Goal: Find specific page/section: Find specific page/section

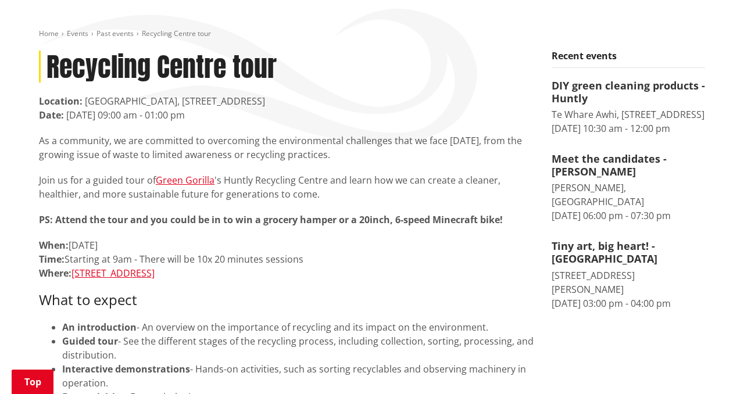
scroll to position [147, 0]
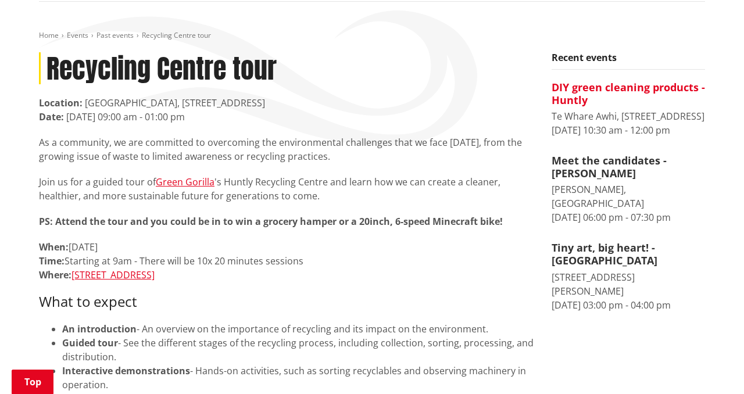
click at [576, 95] on h4 "DIY green cleaning products - Huntly" at bounding box center [628, 93] width 153 height 25
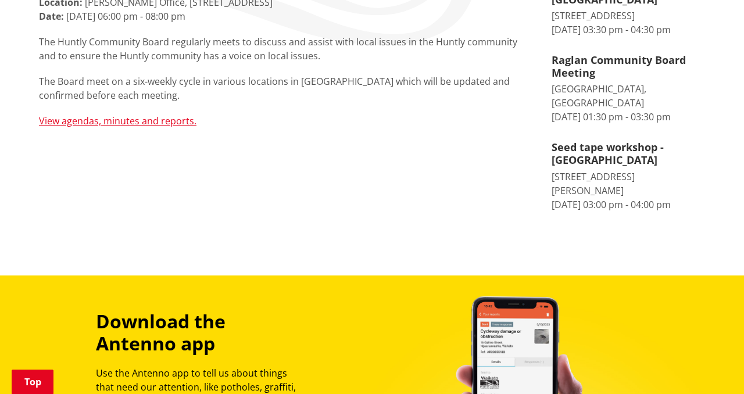
scroll to position [293, 0]
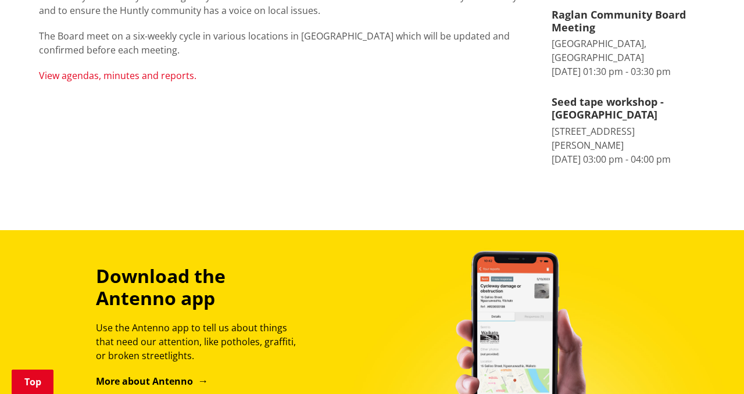
click at [74, 78] on link "View agendas, minutes and reports." at bounding box center [118, 75] width 158 height 13
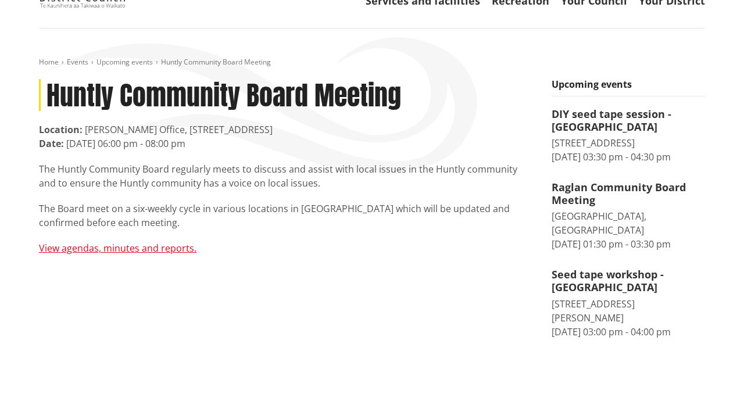
scroll to position [126, 0]
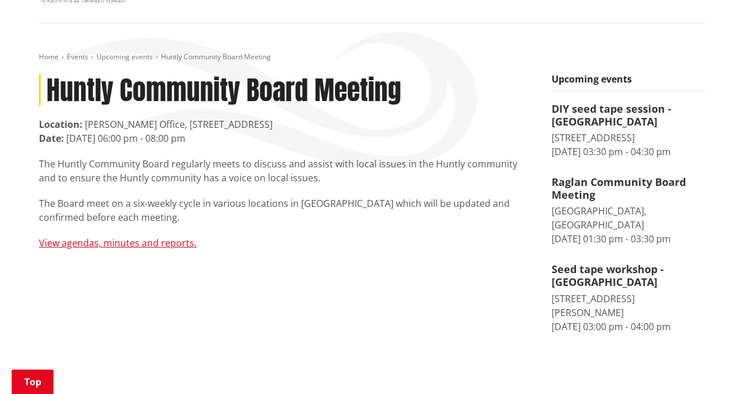
click at [331, 151] on article "Huntly Community Board Meeting Location: Ira Koopu Office, 63 Rotowaro Road, Hu…" at bounding box center [286, 162] width 495 height 176
drag, startPoint x: 248, startPoint y: 142, endPoint x: 30, endPoint y: 126, distance: 218.0
click at [30, 126] on div "Huntly Community Board Meeting Location: Ira Koopu Office, 63 Rotowaro Road, Hu…" at bounding box center [286, 179] width 513 height 211
copy div "Location: Ira Koopu Office, 63 Rotowaro Road, Huntly Date: 23 September 2025, 0…"
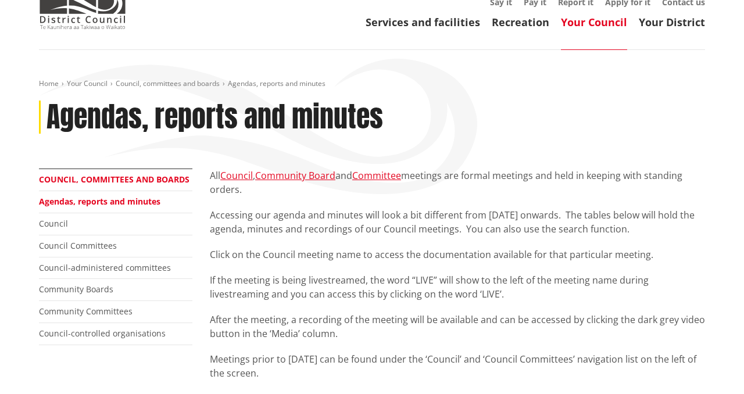
scroll to position [99, 0]
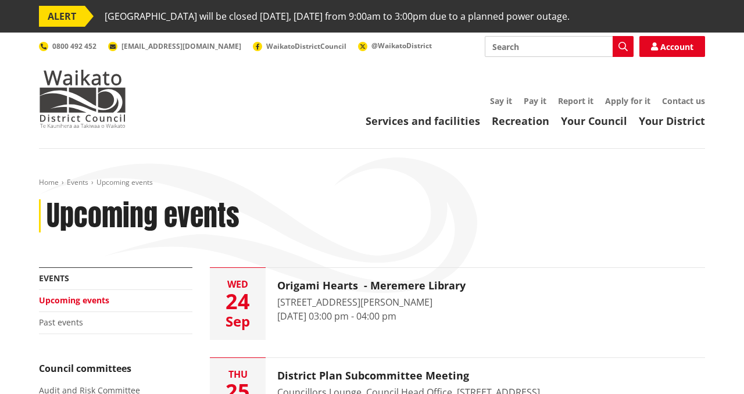
click at [524, 50] on input "Search" at bounding box center [559, 46] width 149 height 21
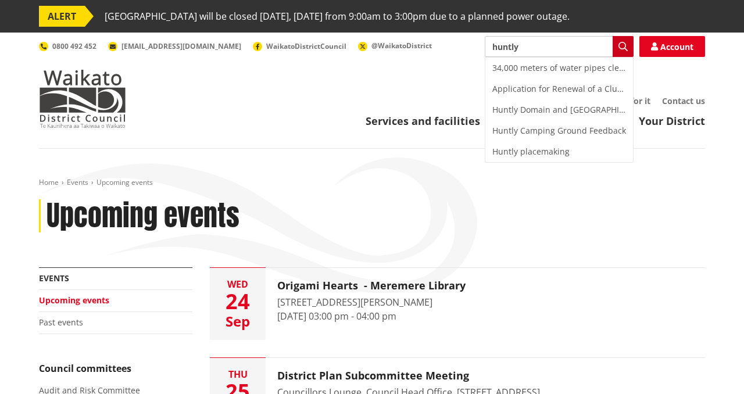
type input "huntly"
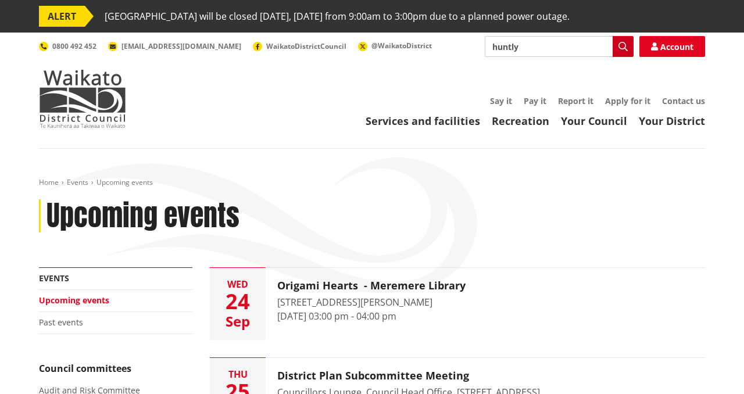
click at [616, 50] on button "Search" at bounding box center [623, 46] width 21 height 21
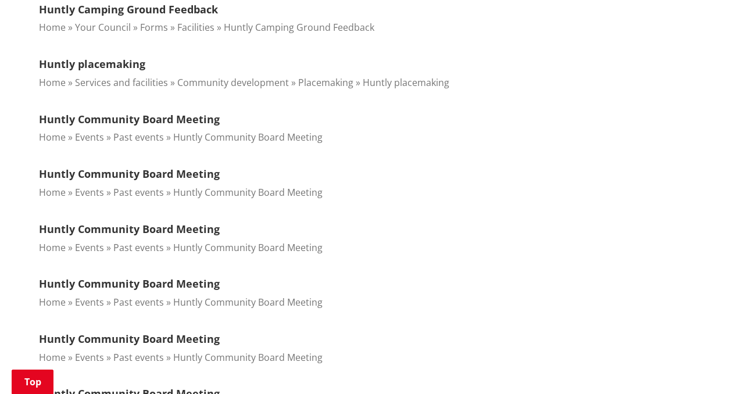
scroll to position [639, 0]
click at [94, 114] on link "Huntly Community Board Meeting" at bounding box center [129, 119] width 181 height 14
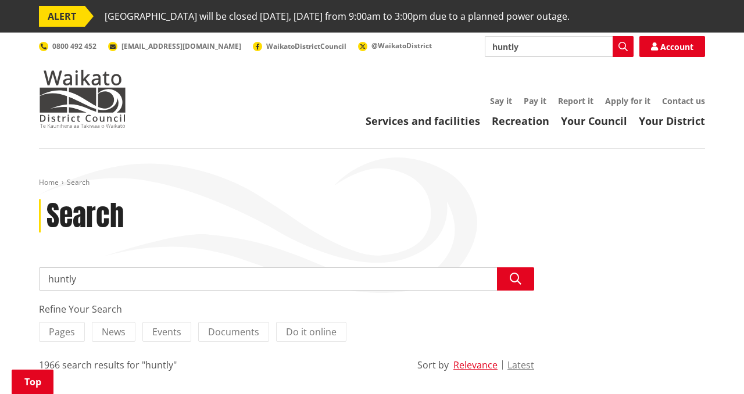
scroll to position [639, 0]
